Goal: Information Seeking & Learning: Learn about a topic

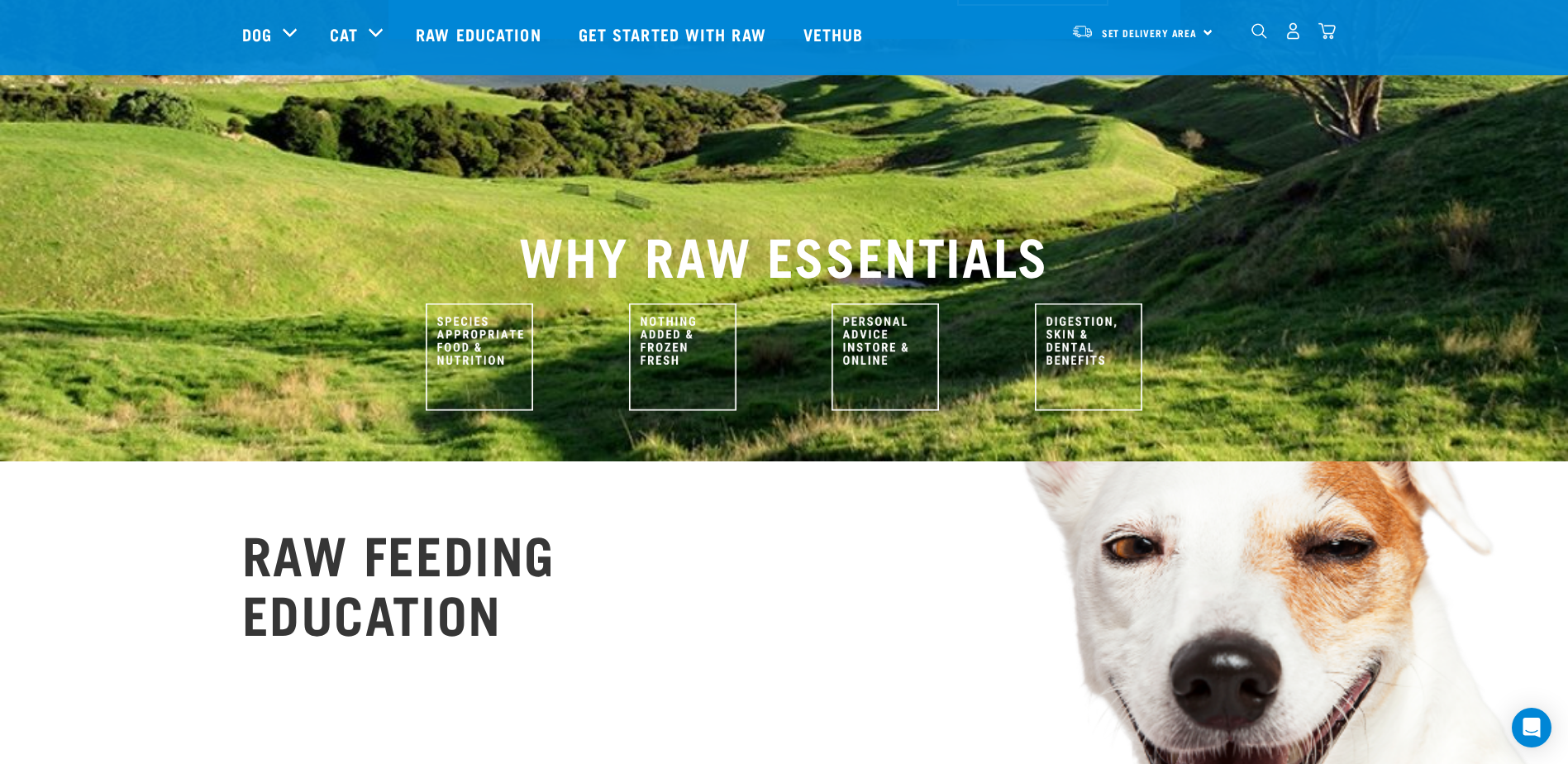
scroll to position [496, 0]
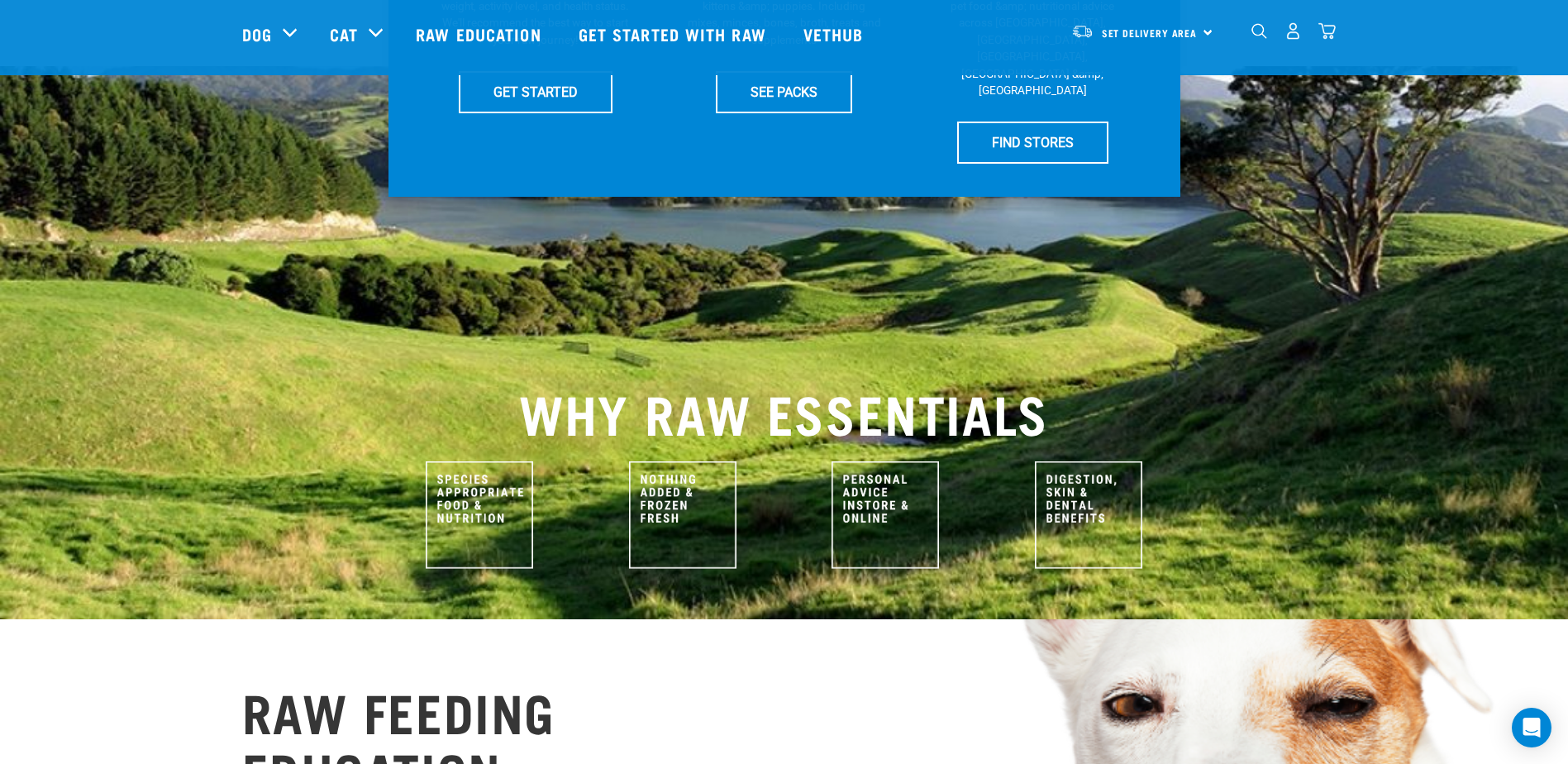
click at [1261, 34] on img "dropdown navigation" at bounding box center [1259, 32] width 16 height 16
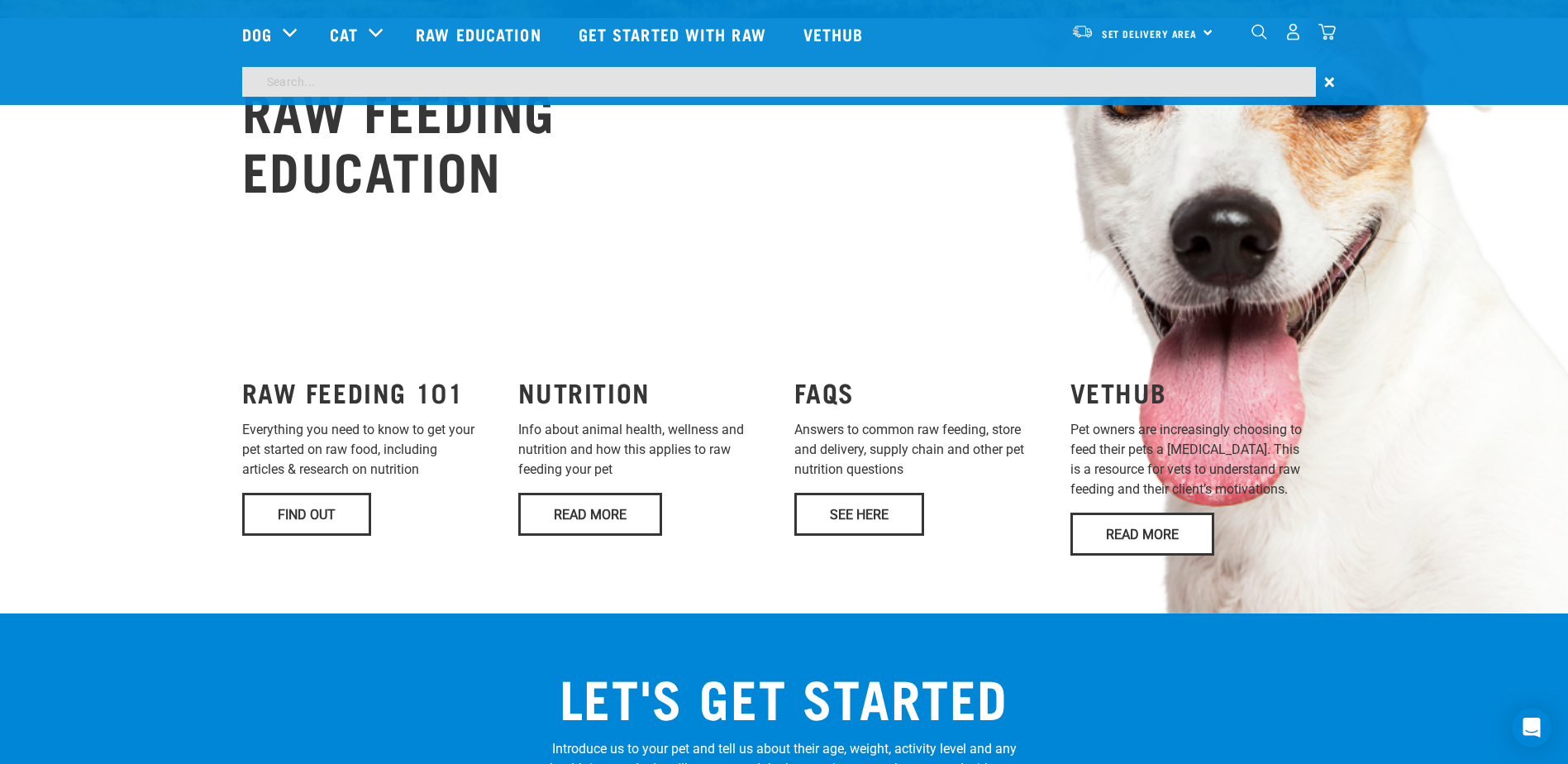
scroll to position [1164, 0]
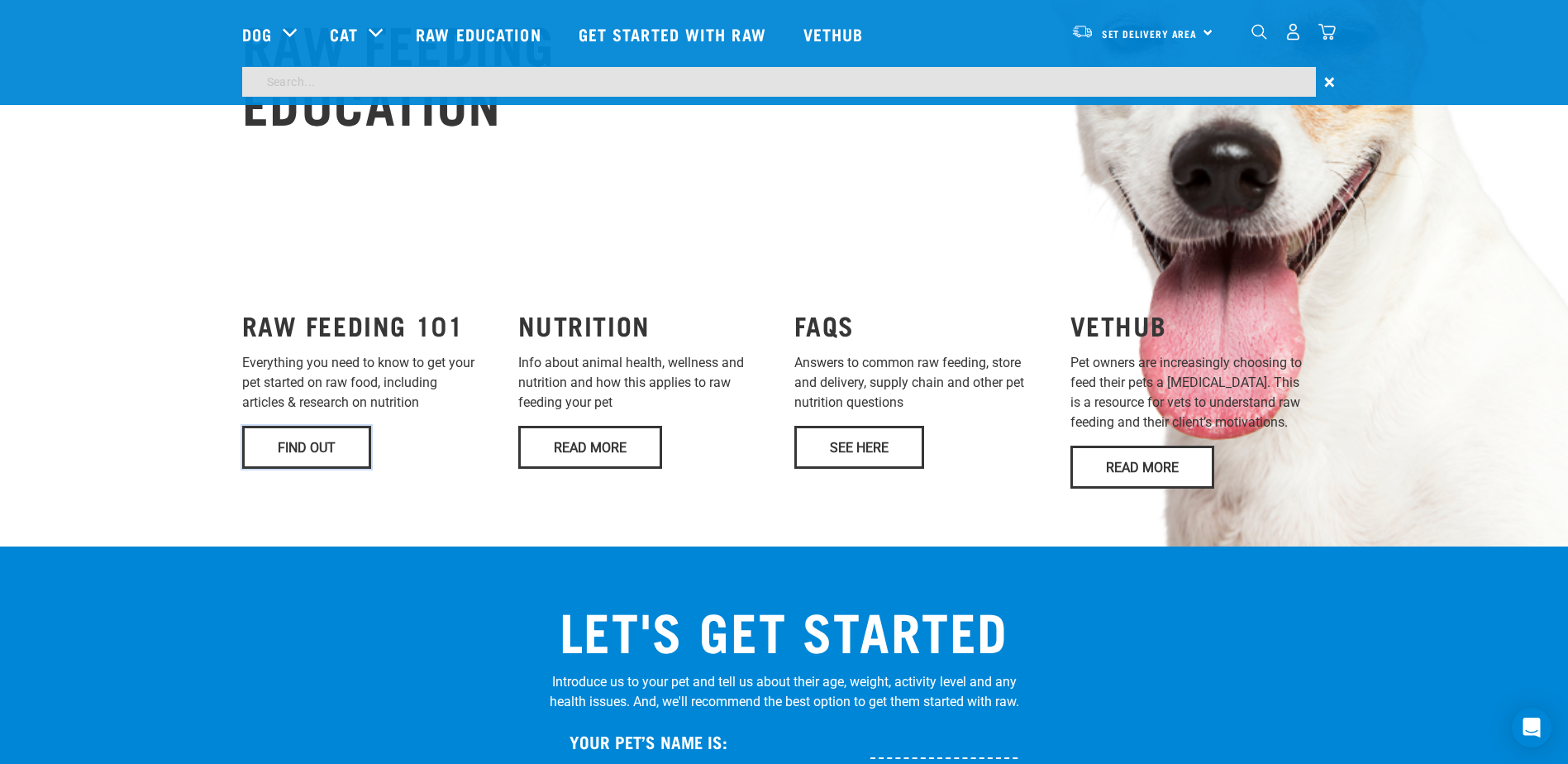
click at [299, 426] on link "Find Out" at bounding box center [306, 448] width 129 height 43
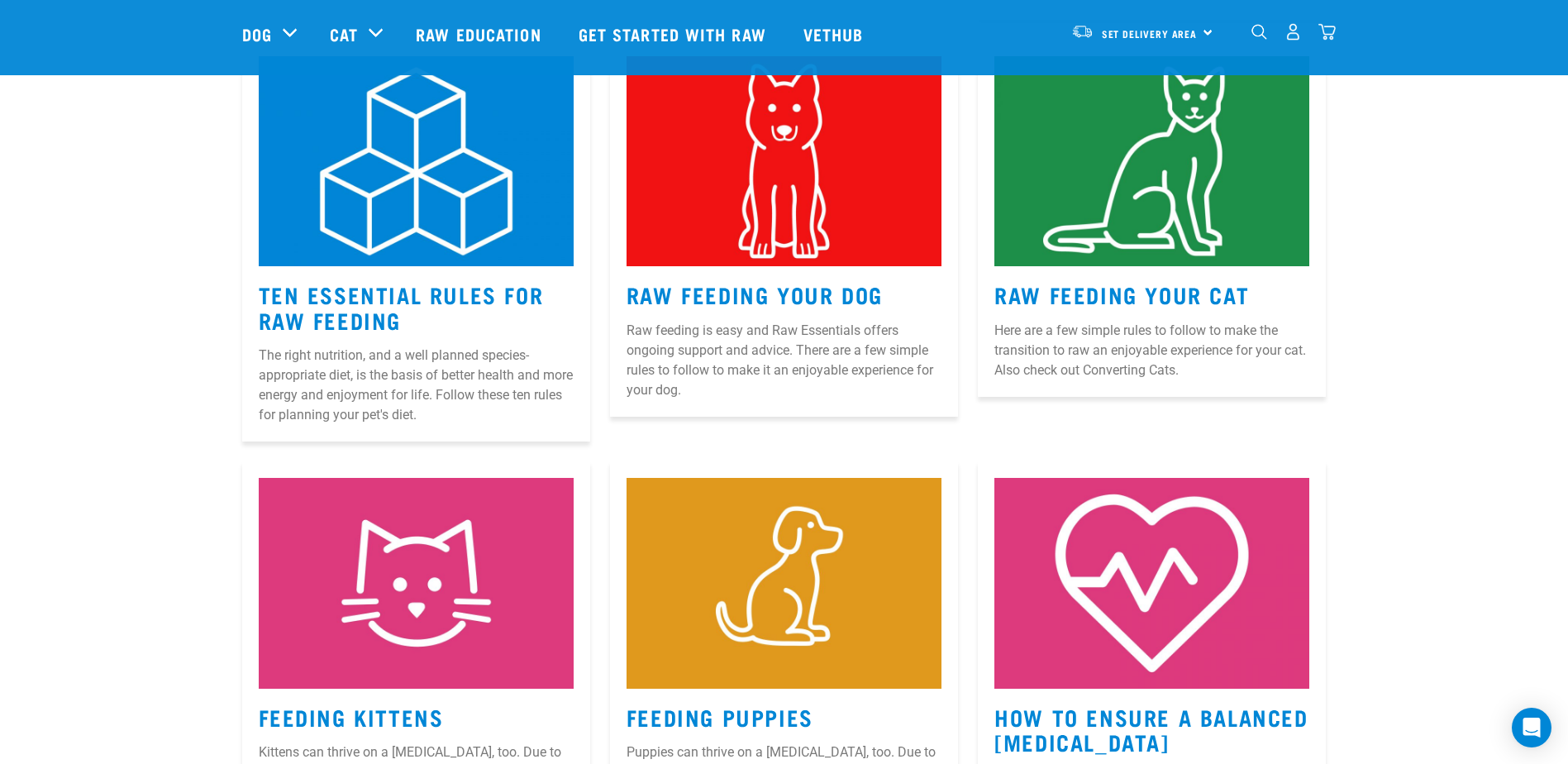
scroll to position [910, 0]
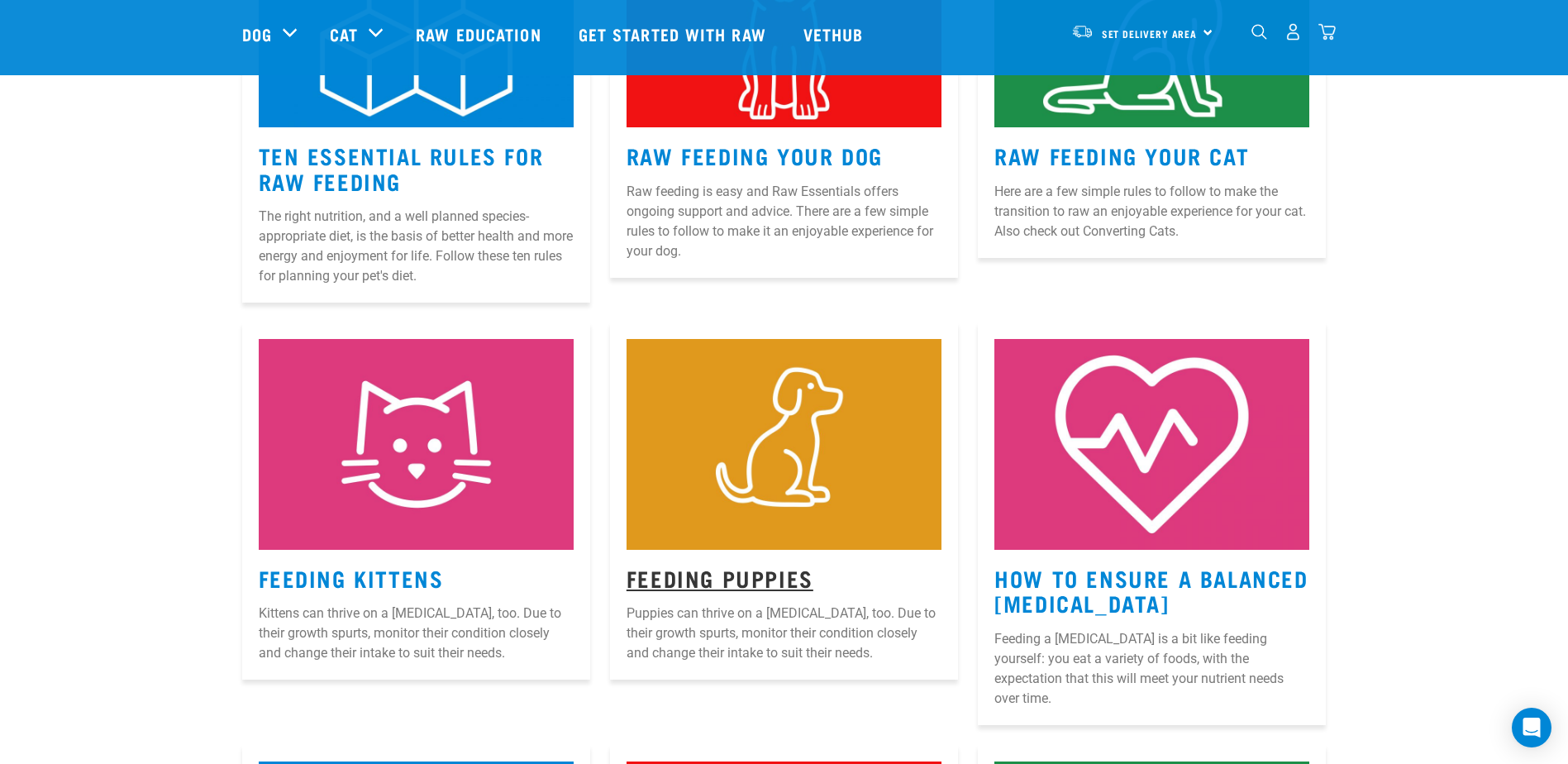
click at [746, 577] on link "Feeding Puppies" at bounding box center [720, 577] width 187 height 12
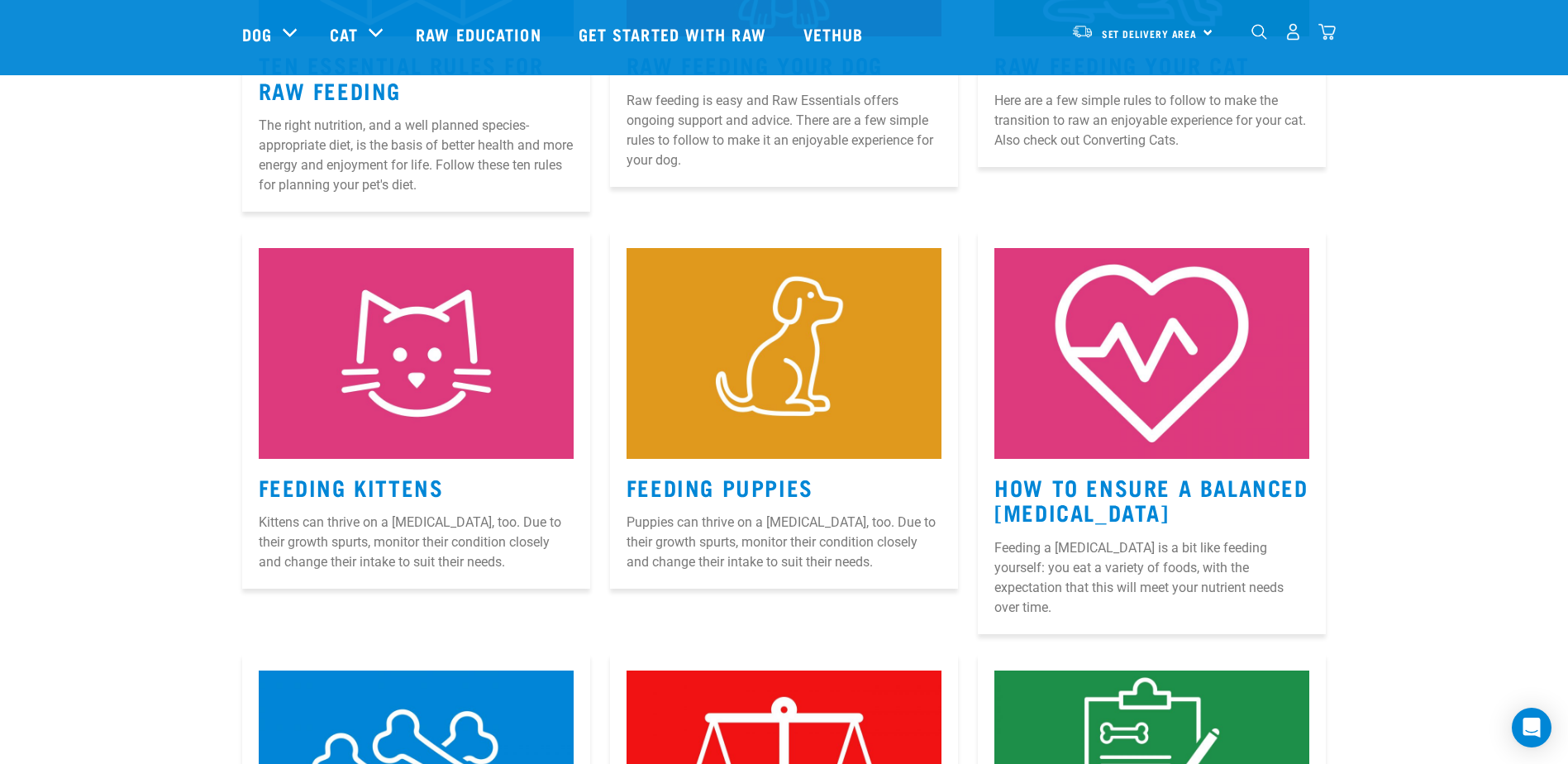
scroll to position [1074, 0]
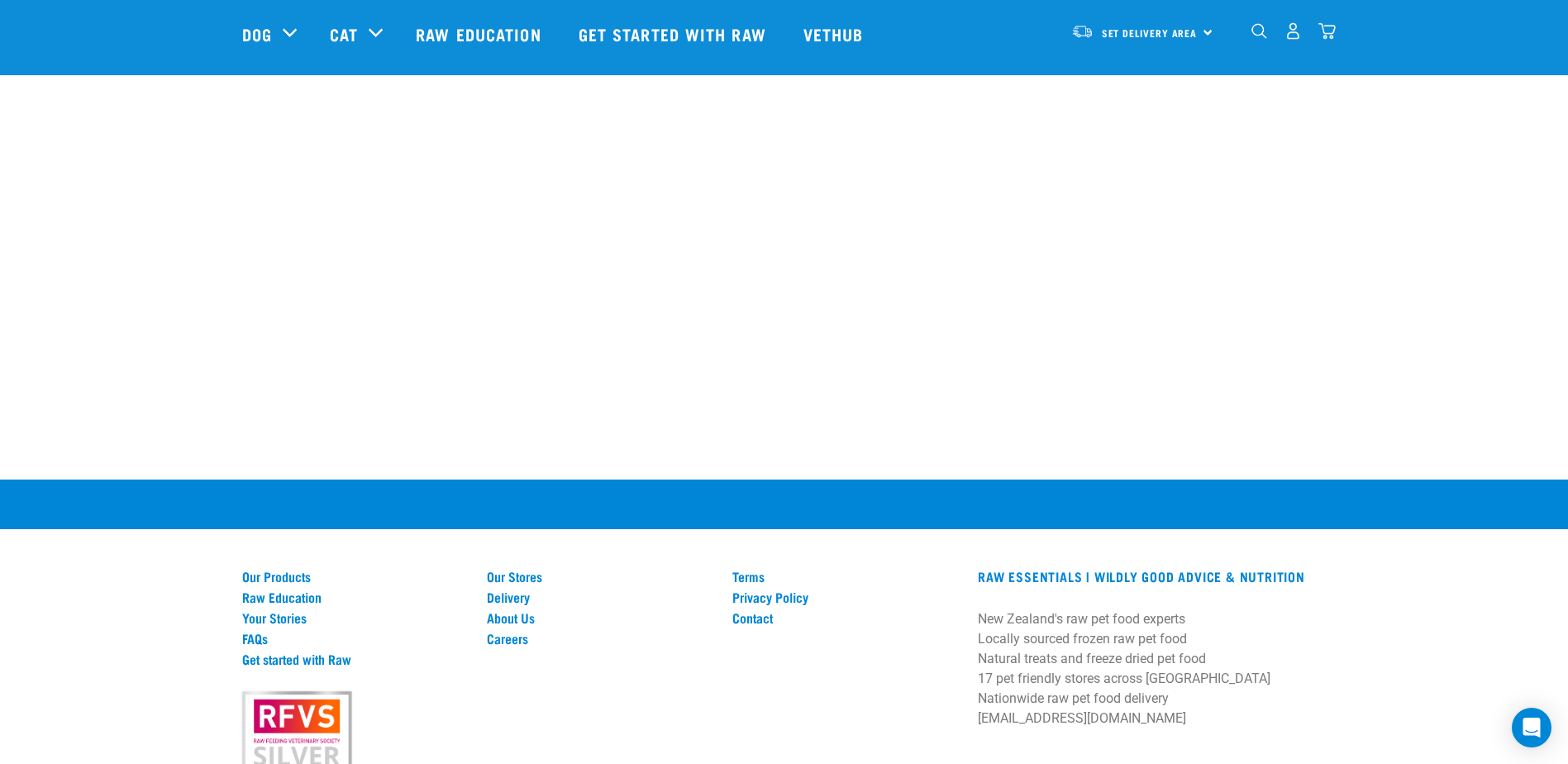
scroll to position [3314, 0]
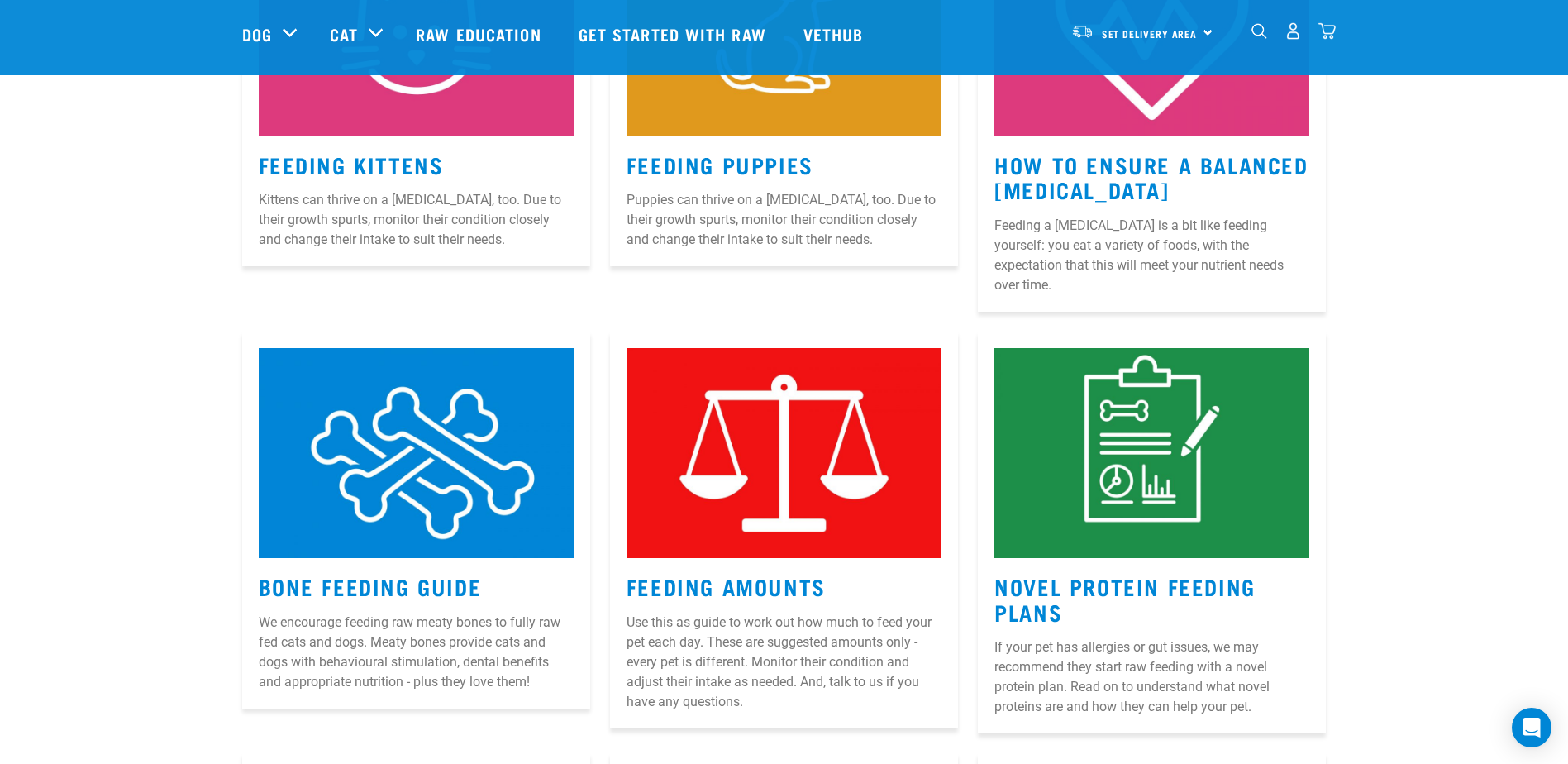
scroll to position [1527, 0]
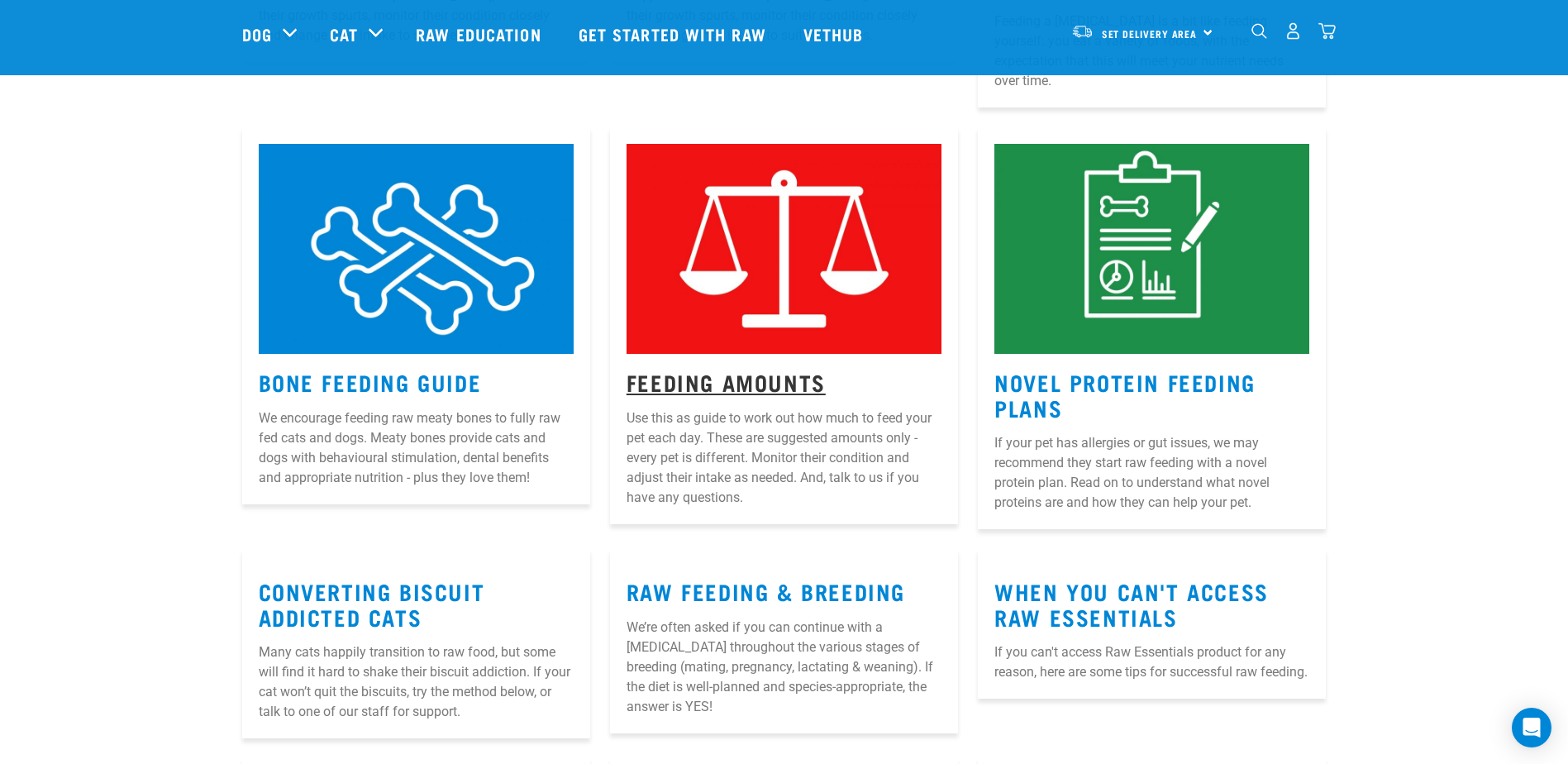
click at [746, 375] on link "Feeding Amounts" at bounding box center [726, 381] width 199 height 12
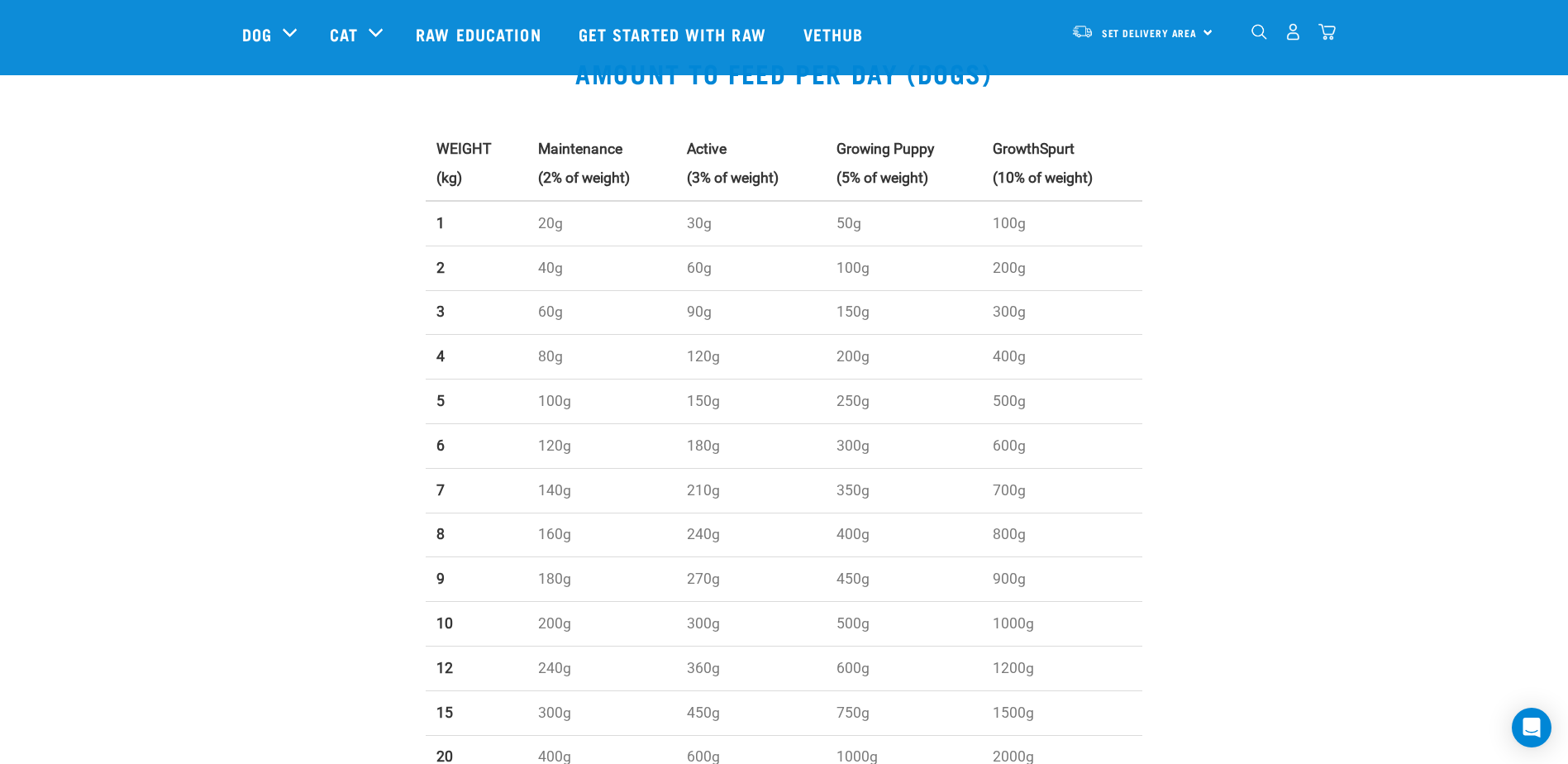
scroll to position [496, 0]
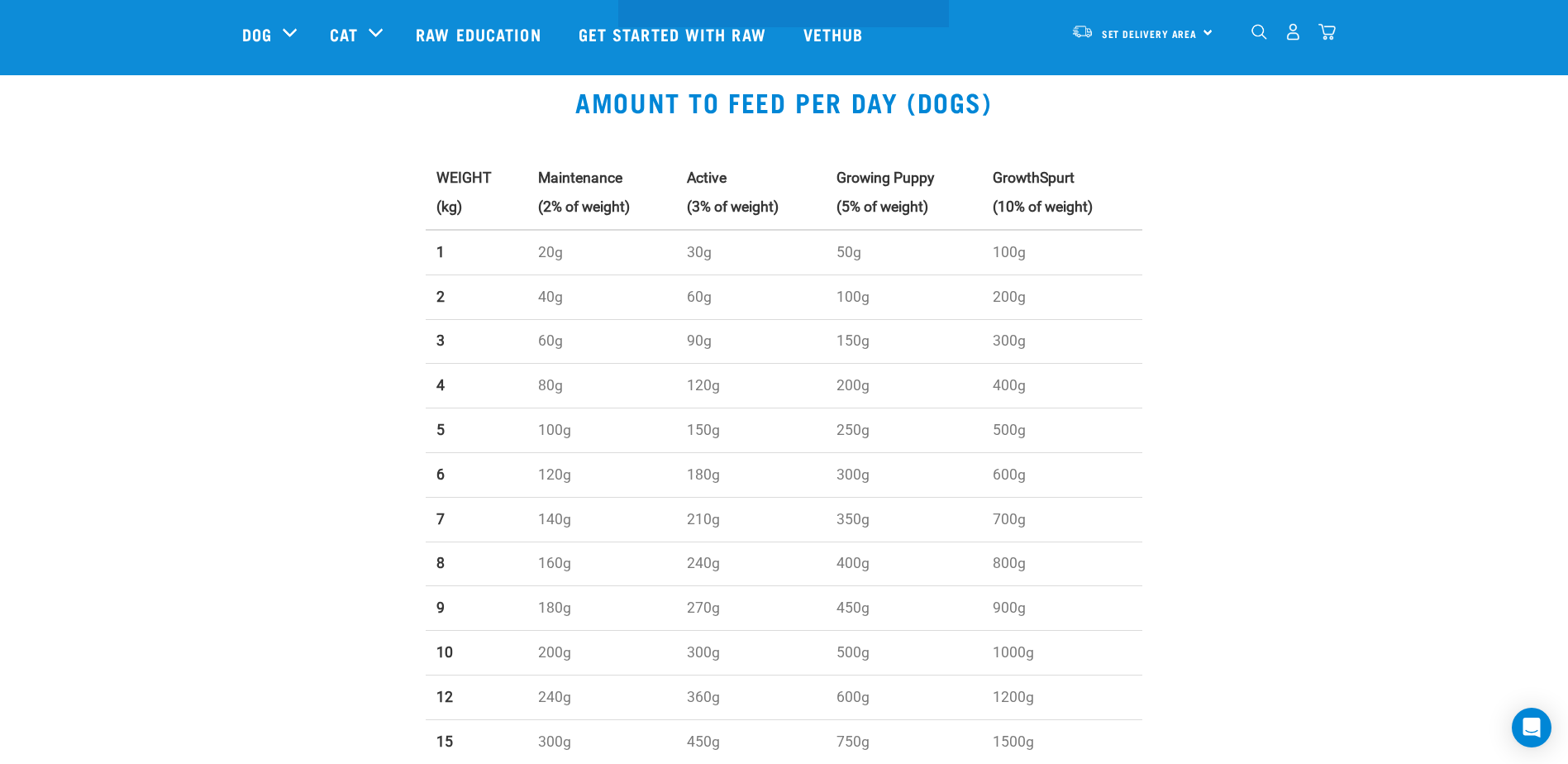
click at [192, 332] on div "AMOUNT TO FEED PER DAY (DOGS) WEIGHT (kg) Maintenance (2% of weight) Active (3%…" at bounding box center [784, 518] width 1568 height 942
